Goal: Task Accomplishment & Management: Manage account settings

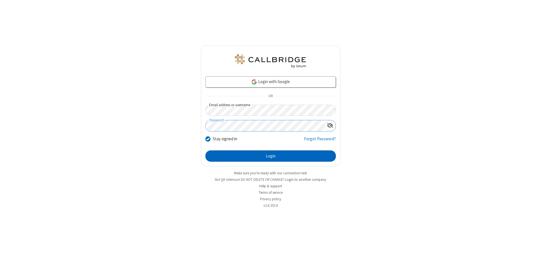
click at [270, 156] on button "Login" at bounding box center [270, 155] width 130 height 11
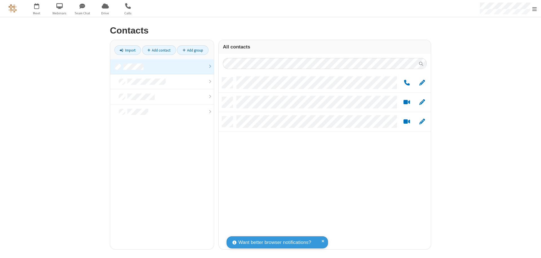
click at [162, 66] on link at bounding box center [162, 66] width 104 height 15
click at [193, 50] on link "Add group" at bounding box center [193, 50] width 32 height 10
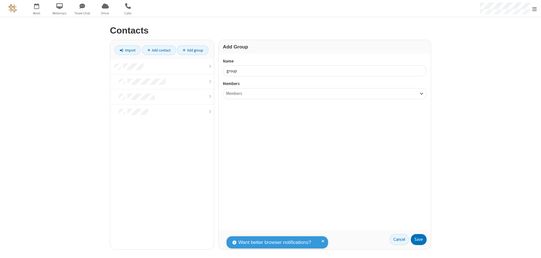
type input "group5"
